Goal: Transaction & Acquisition: Purchase product/service

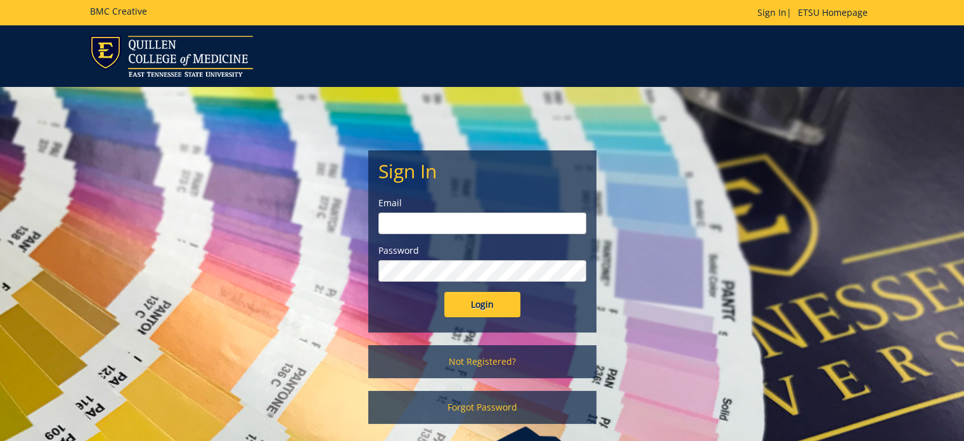
click at [413, 220] on input "email" at bounding box center [482, 223] width 208 height 22
type input "cohran@etsu.edu"
click at [444, 292] on input "Login" at bounding box center [482, 304] width 76 height 25
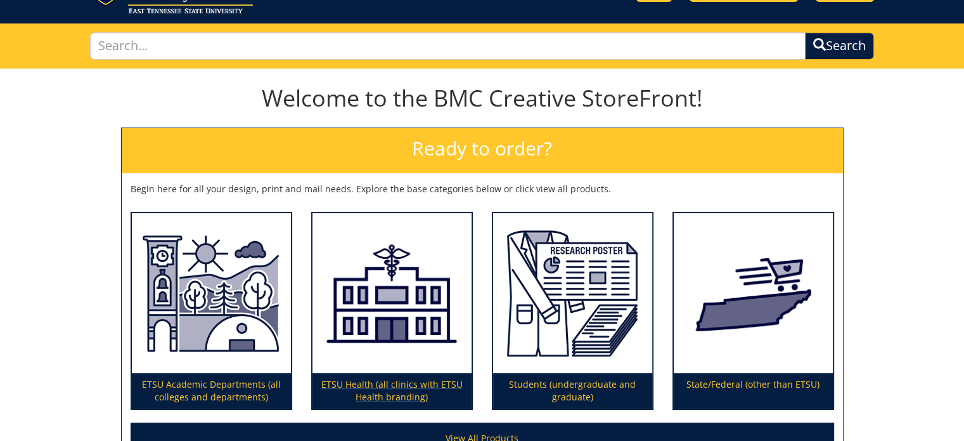
scroll to position [190, 0]
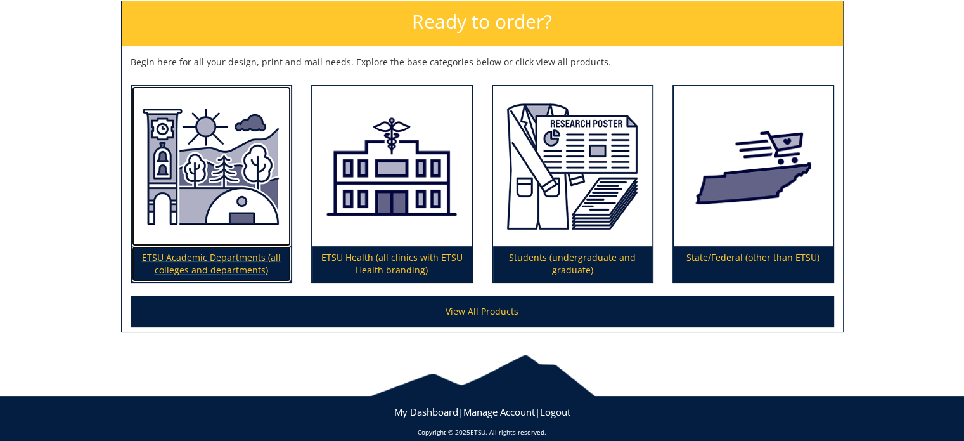
click at [218, 256] on p "ETSU Academic Departments (all colleges and departments)" at bounding box center [211, 264] width 159 height 36
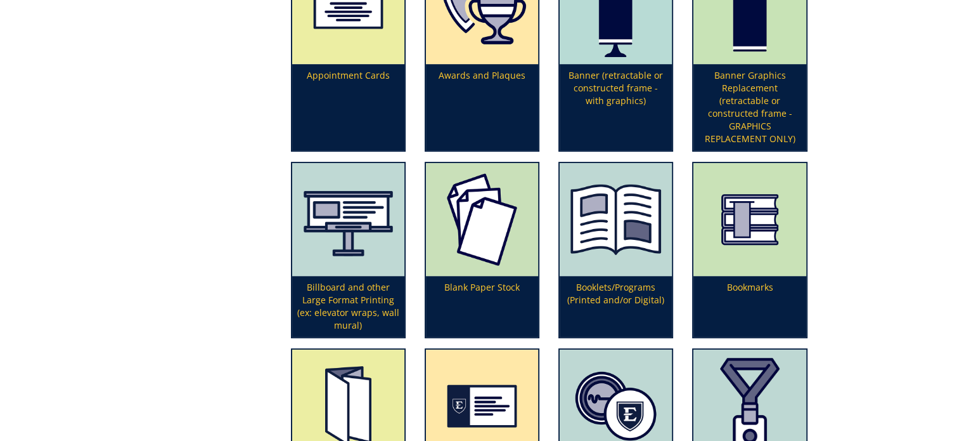
scroll to position [507, 0]
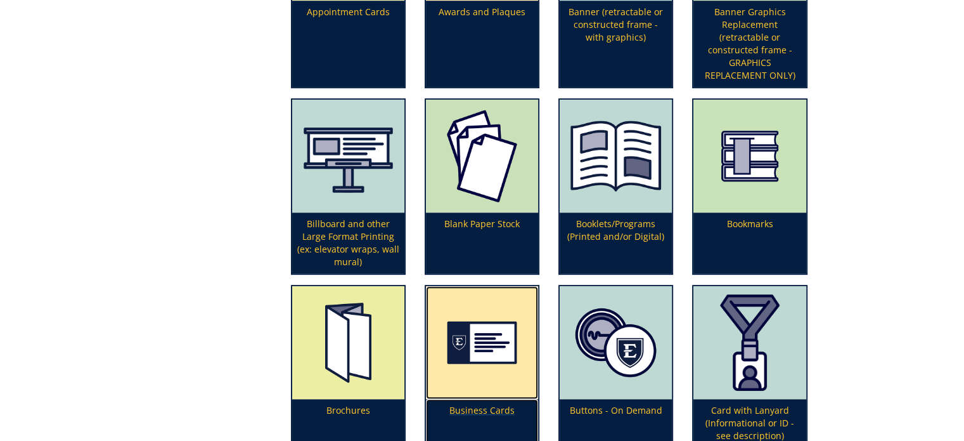
click at [471, 339] on img at bounding box center [482, 342] width 112 height 113
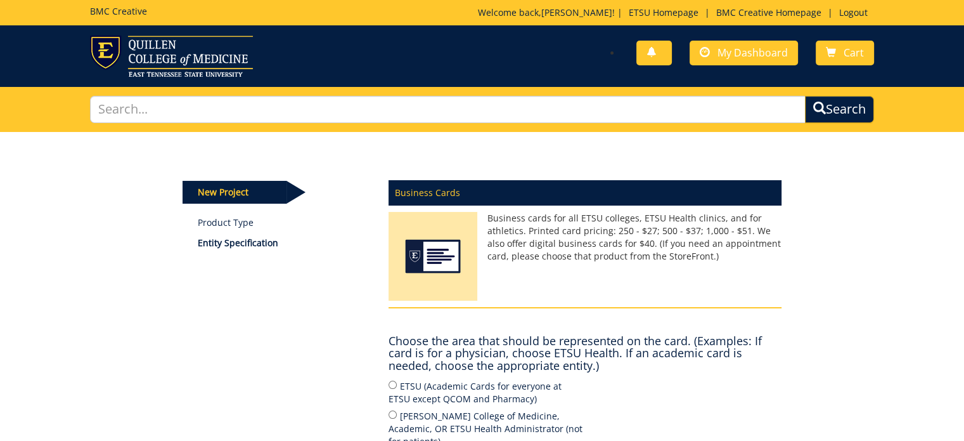
scroll to position [63, 0]
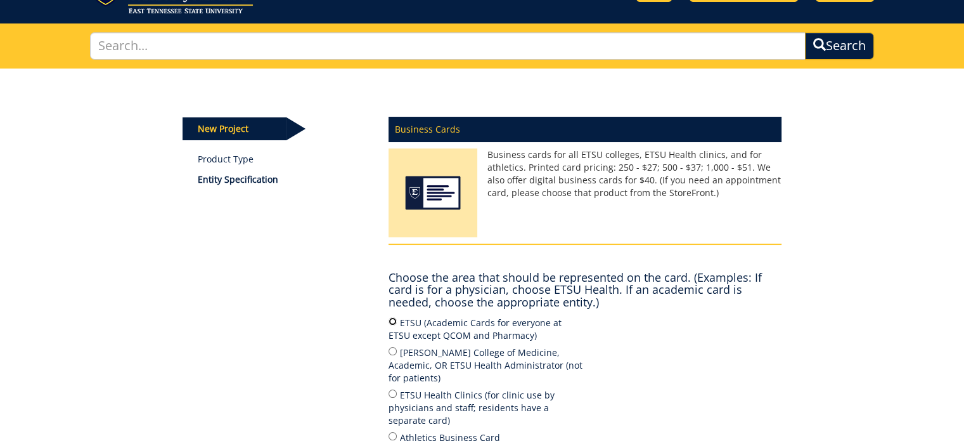
click at [394, 319] on input "ETSU (Academic Cards for everyone at ETSU except QCOM and Pharmacy)" at bounding box center [393, 321] width 8 height 8
radio input "true"
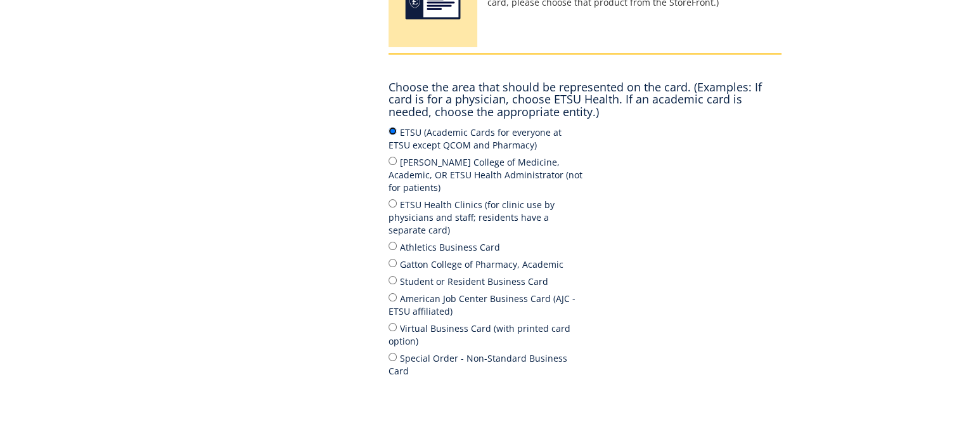
scroll to position [377, 0]
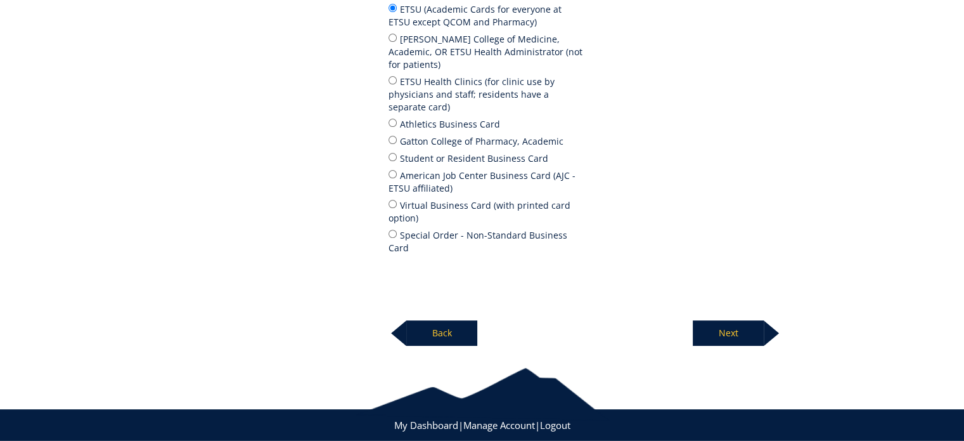
click at [717, 320] on p "Next" at bounding box center [728, 332] width 71 height 25
